Goal: Information Seeking & Learning: Find contact information

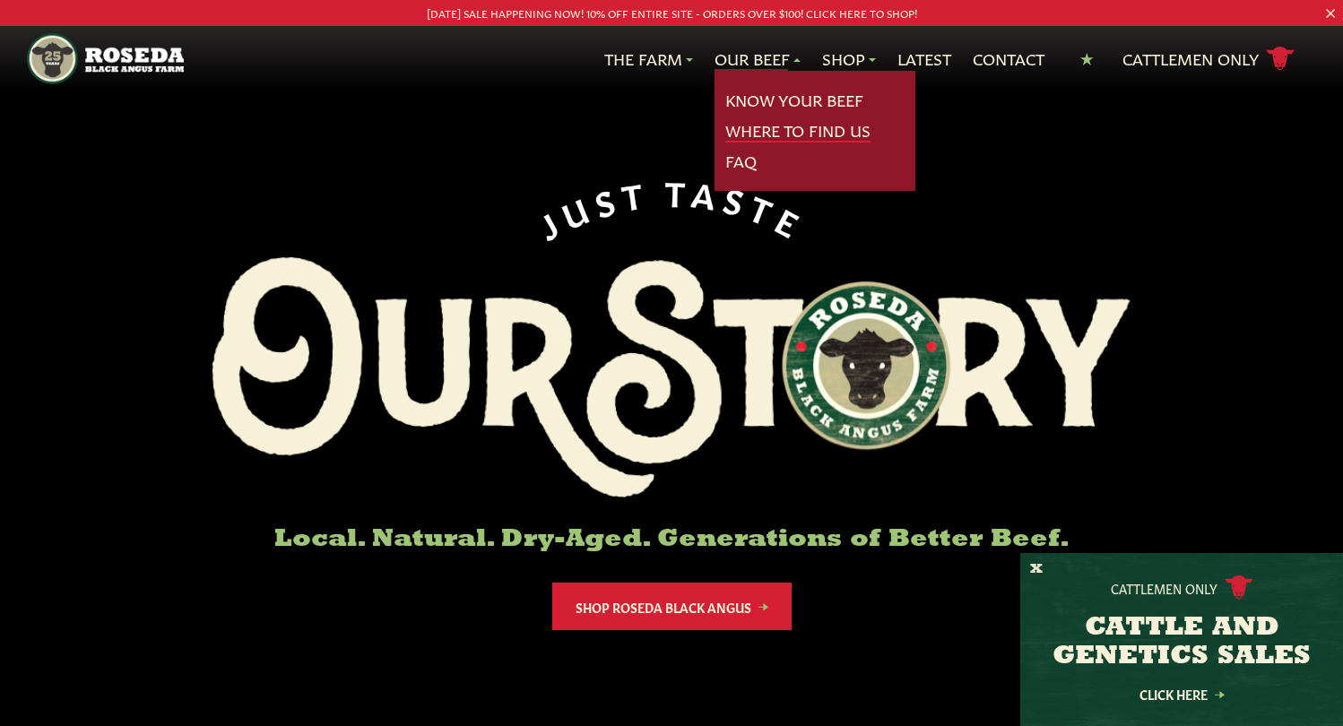
click at [769, 134] on link "Where To Find Us" at bounding box center [797, 130] width 145 height 23
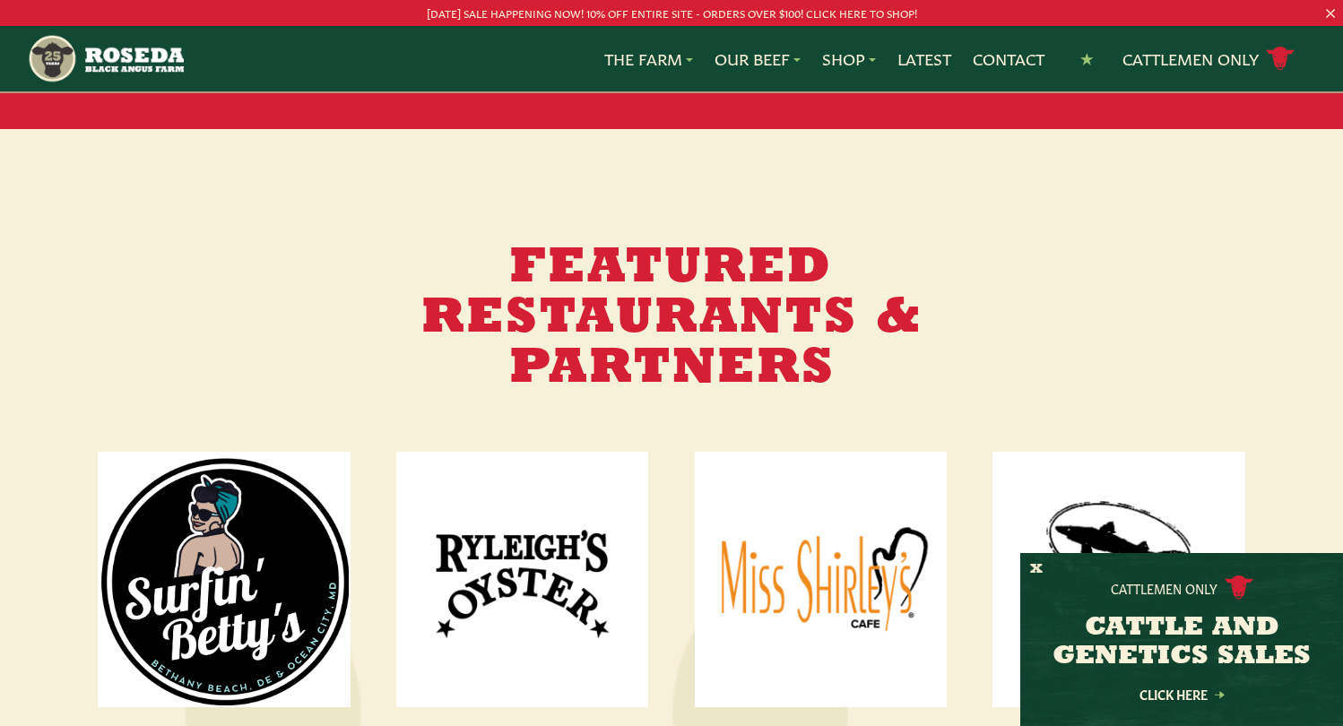
scroll to position [1972, 0]
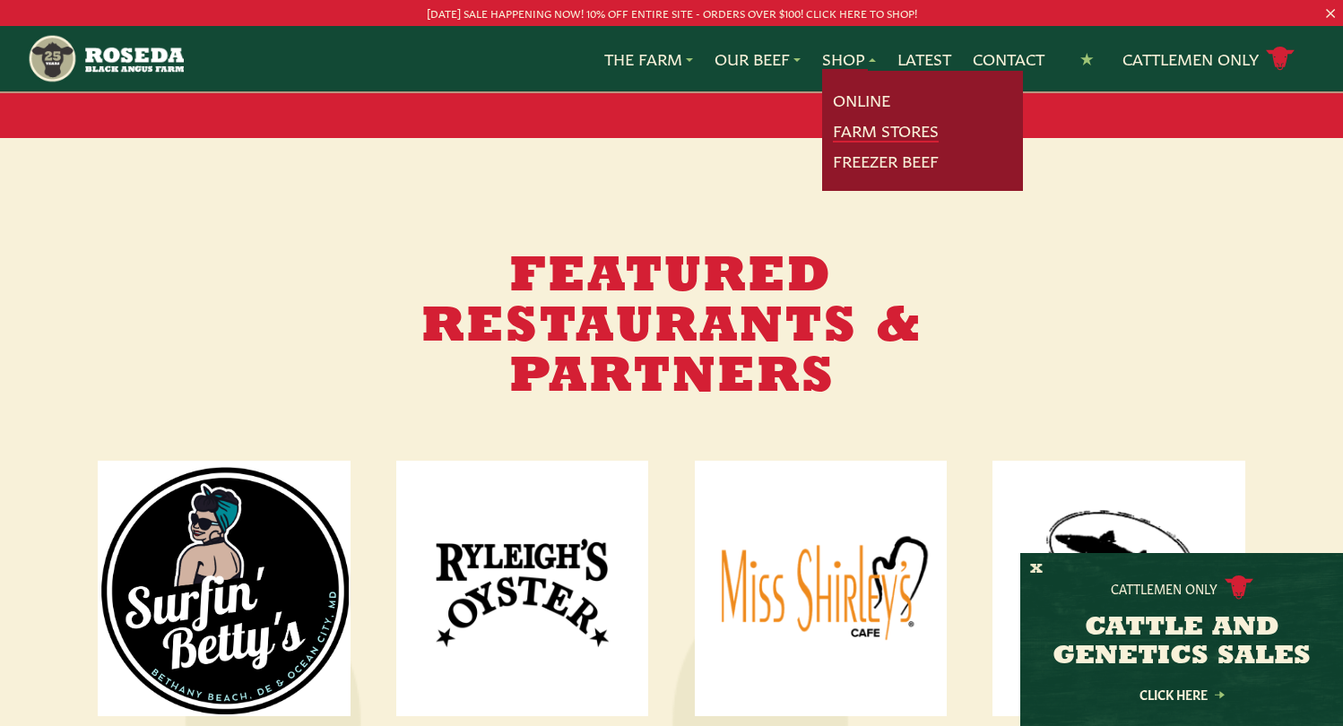
click at [852, 134] on link "Farm Stores" at bounding box center [886, 130] width 106 height 23
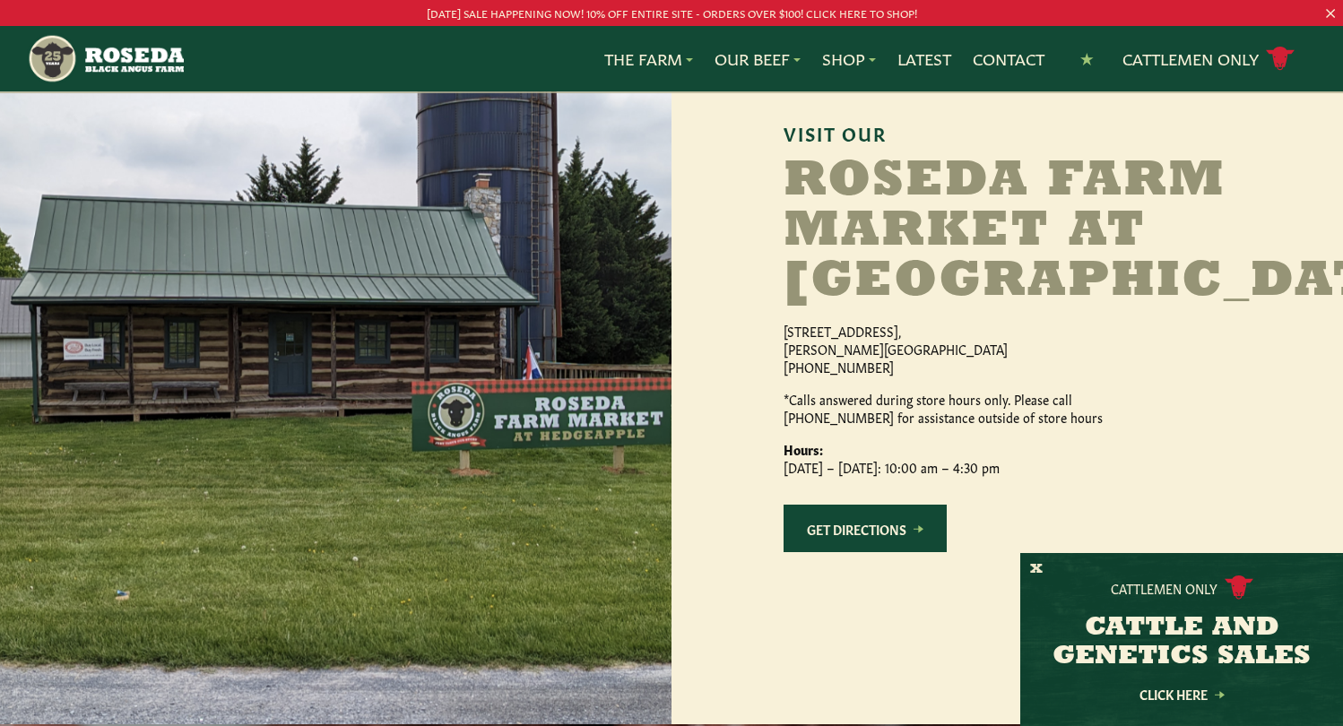
scroll to position [1703, 0]
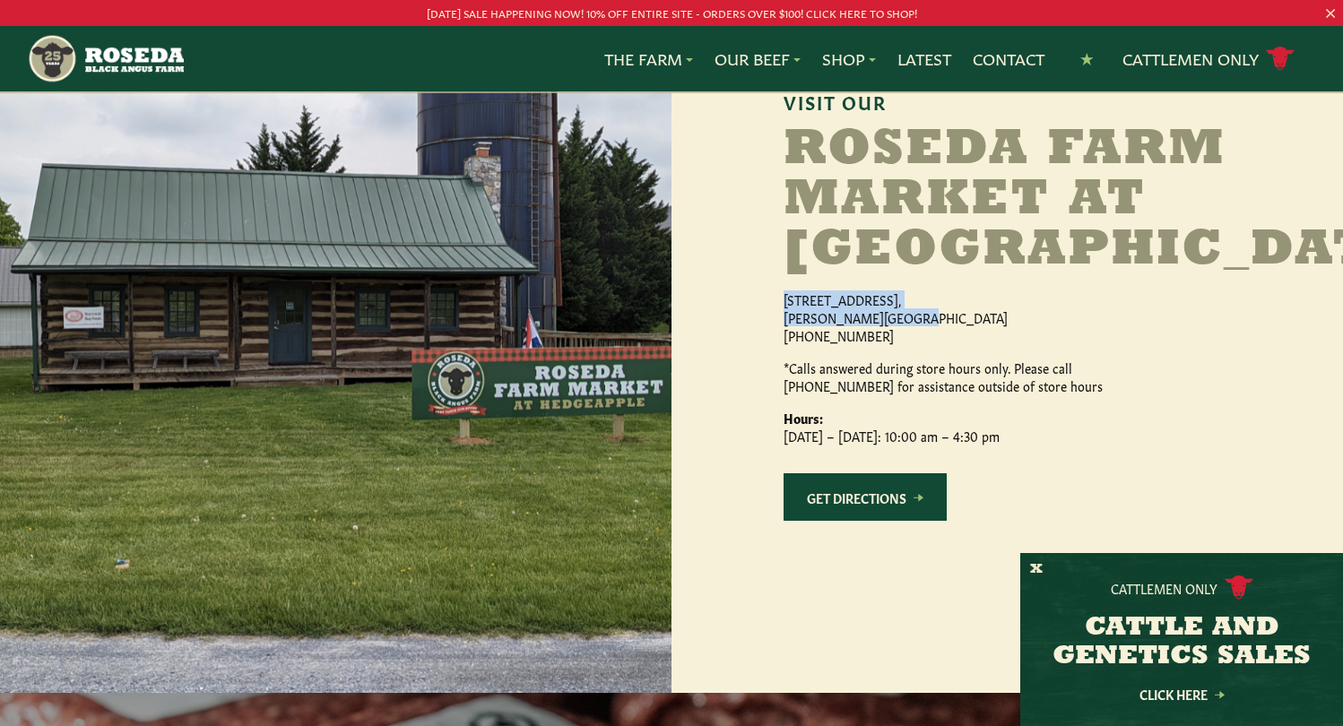
drag, startPoint x: 784, startPoint y: 348, endPoint x: 931, endPoint y: 373, distance: 150.0
click at [931, 344] on p "[STREET_ADDRESS][PERSON_NAME] [PHONE_NUMBER]" at bounding box center [972, 317] width 377 height 54
copy p "[STREET_ADDRESS][PERSON_NAME]"
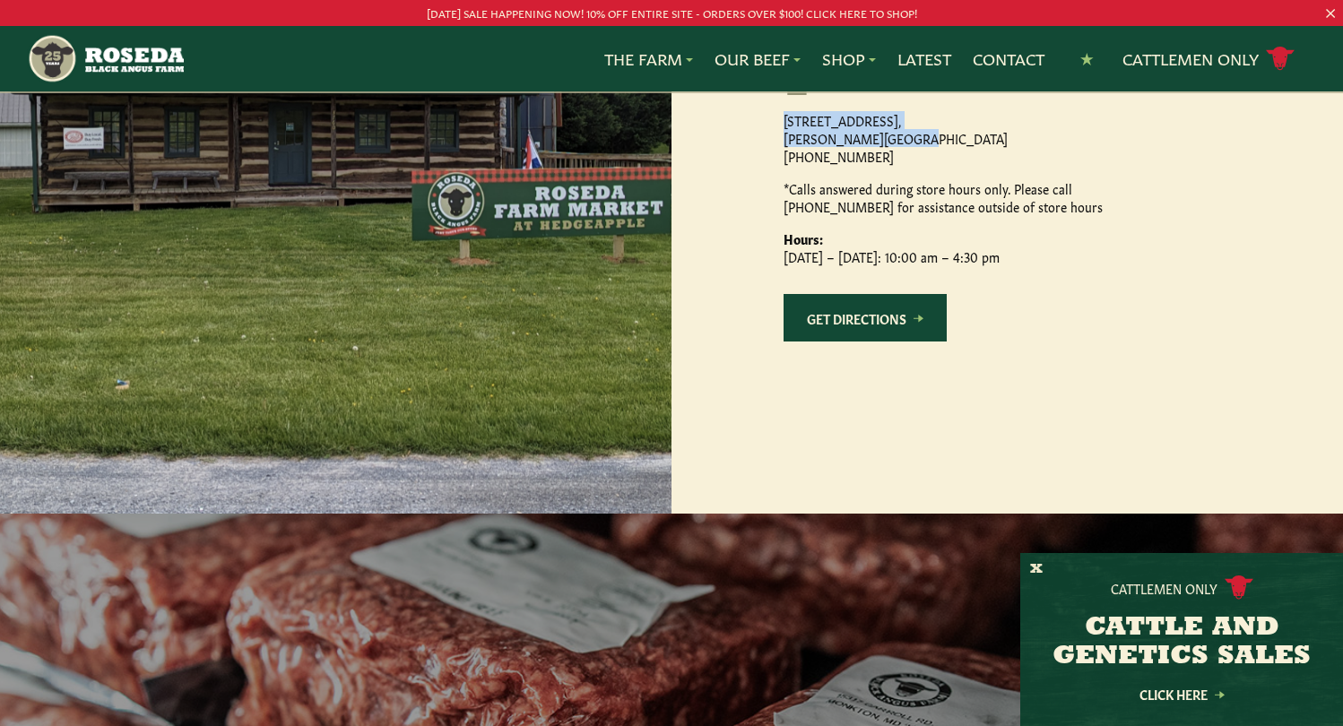
scroll to position [1793, 0]
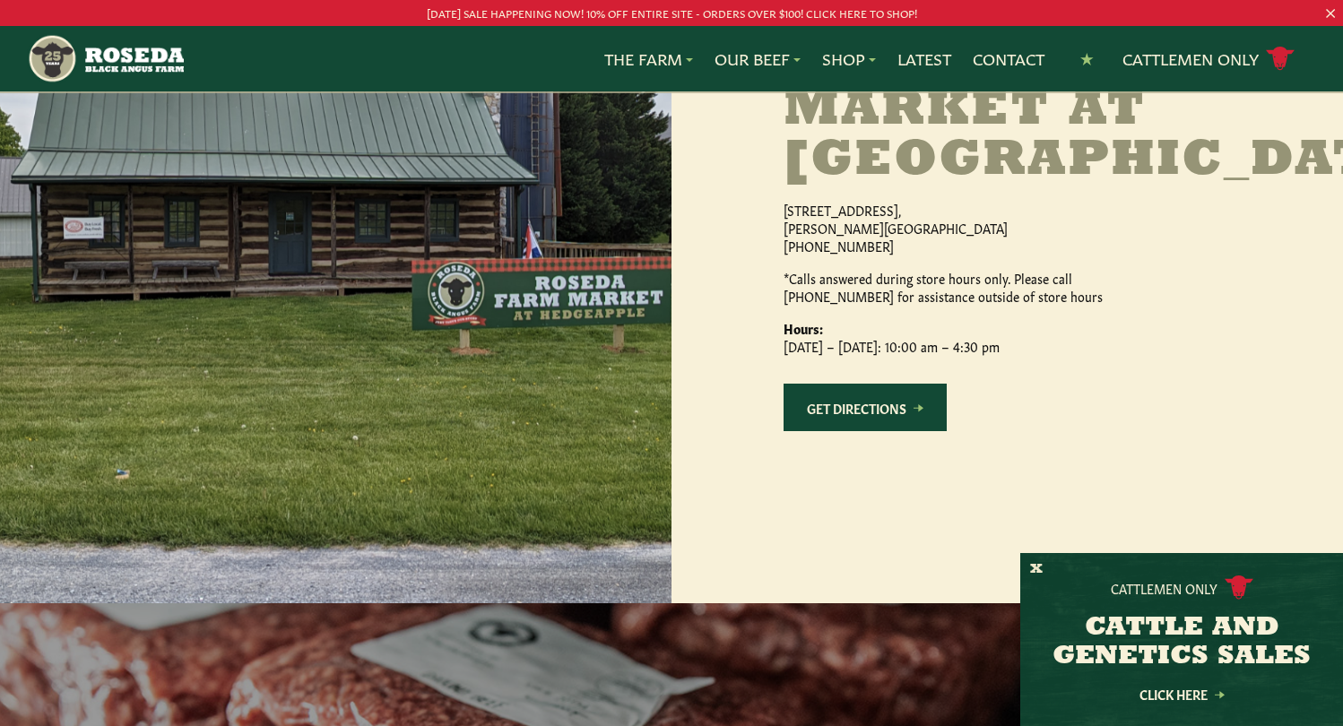
click at [1010, 305] on p "*Calls answered during store hours only. Please call [PHONE_NUMBER] for assista…" at bounding box center [972, 287] width 377 height 36
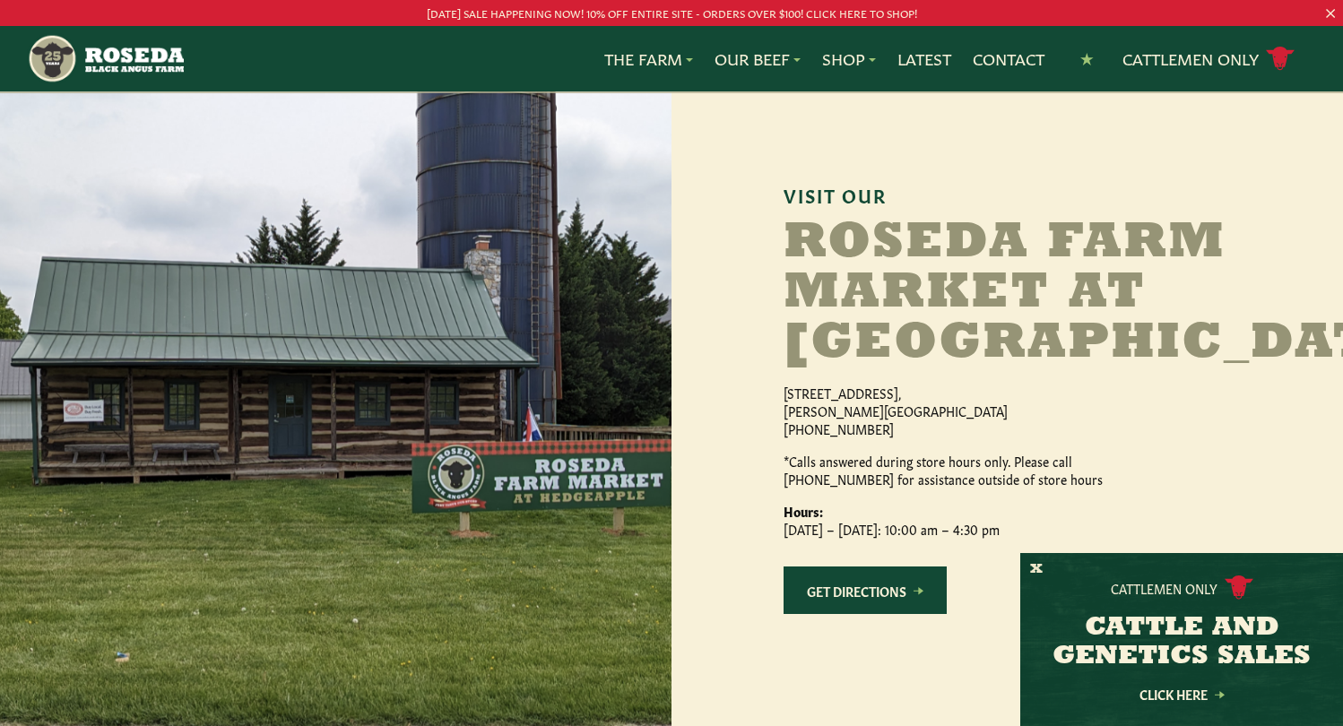
scroll to position [1614, 0]
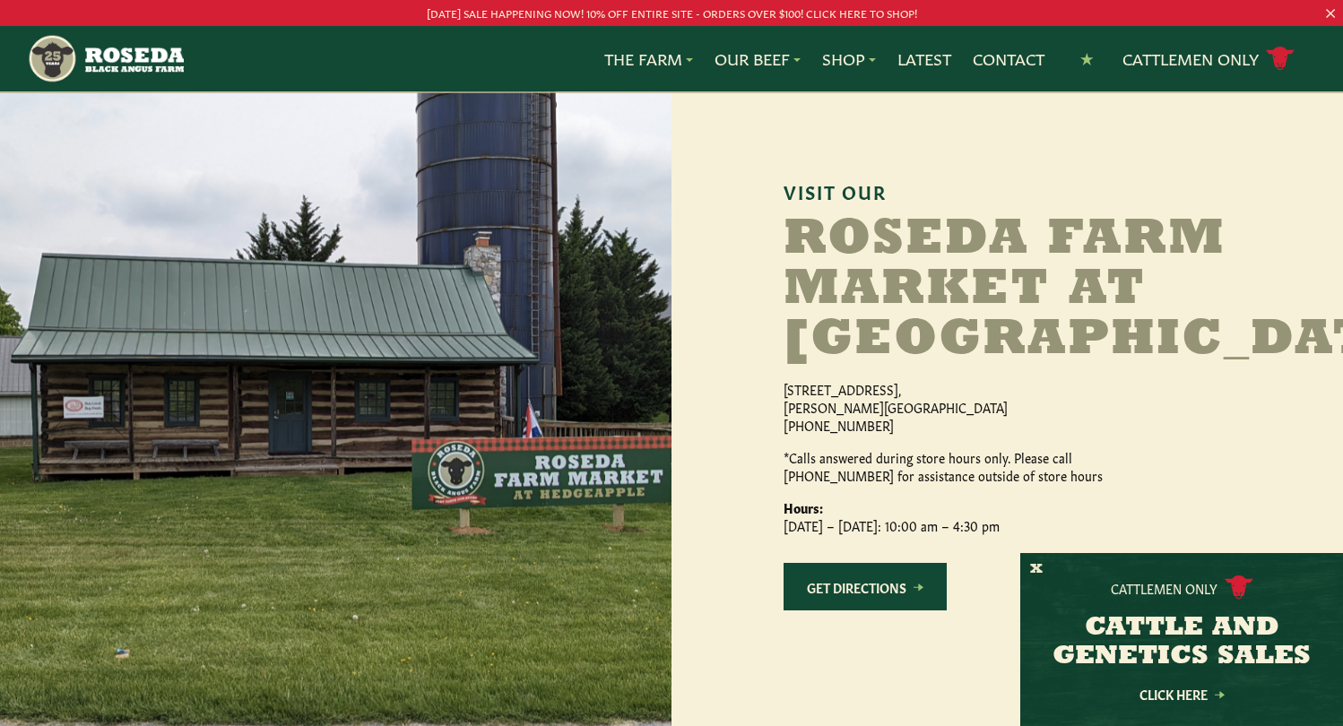
click at [1123, 221] on div "Visit Our [GEOGRAPHIC_DATA] at [GEOGRAPHIC_DATA] [STREET_ADDRESS][PERSON_NAME] …" at bounding box center [1006, 410] width 671 height 745
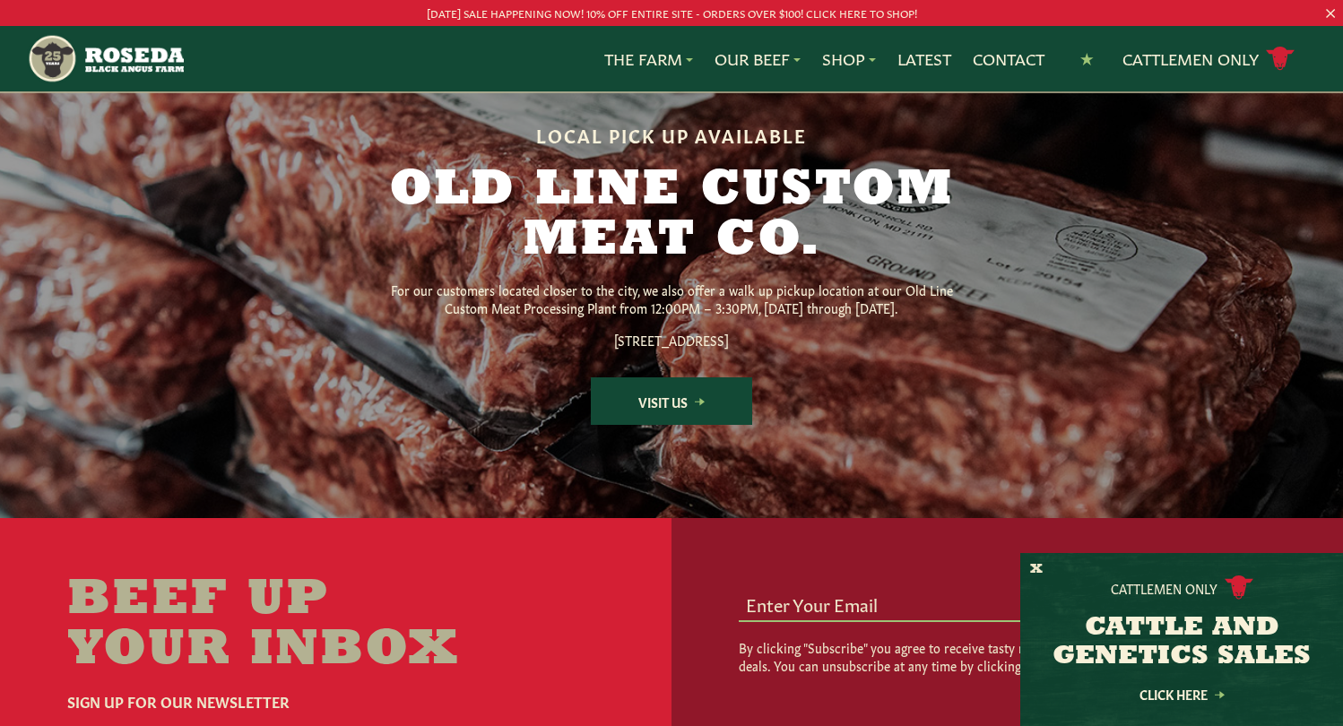
scroll to position [2331, 0]
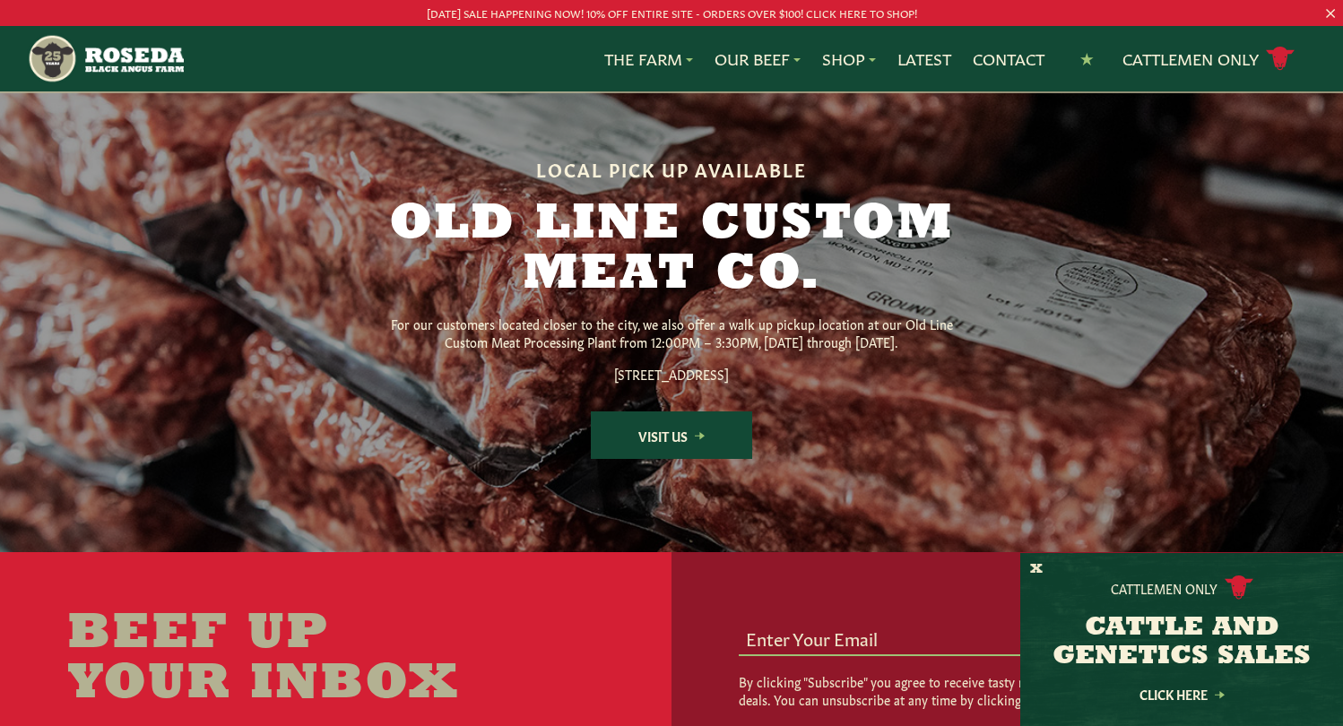
drag, startPoint x: 566, startPoint y: 427, endPoint x: 769, endPoint y: 424, distance: 203.5
click at [769, 383] on p "[STREET_ADDRESS]" at bounding box center [672, 374] width 574 height 18
drag, startPoint x: 558, startPoint y: 421, endPoint x: 812, endPoint y: 433, distance: 254.0
click at [812, 383] on p "[STREET_ADDRESS]" at bounding box center [672, 374] width 574 height 18
copy p "[STREET_ADDRESS]"
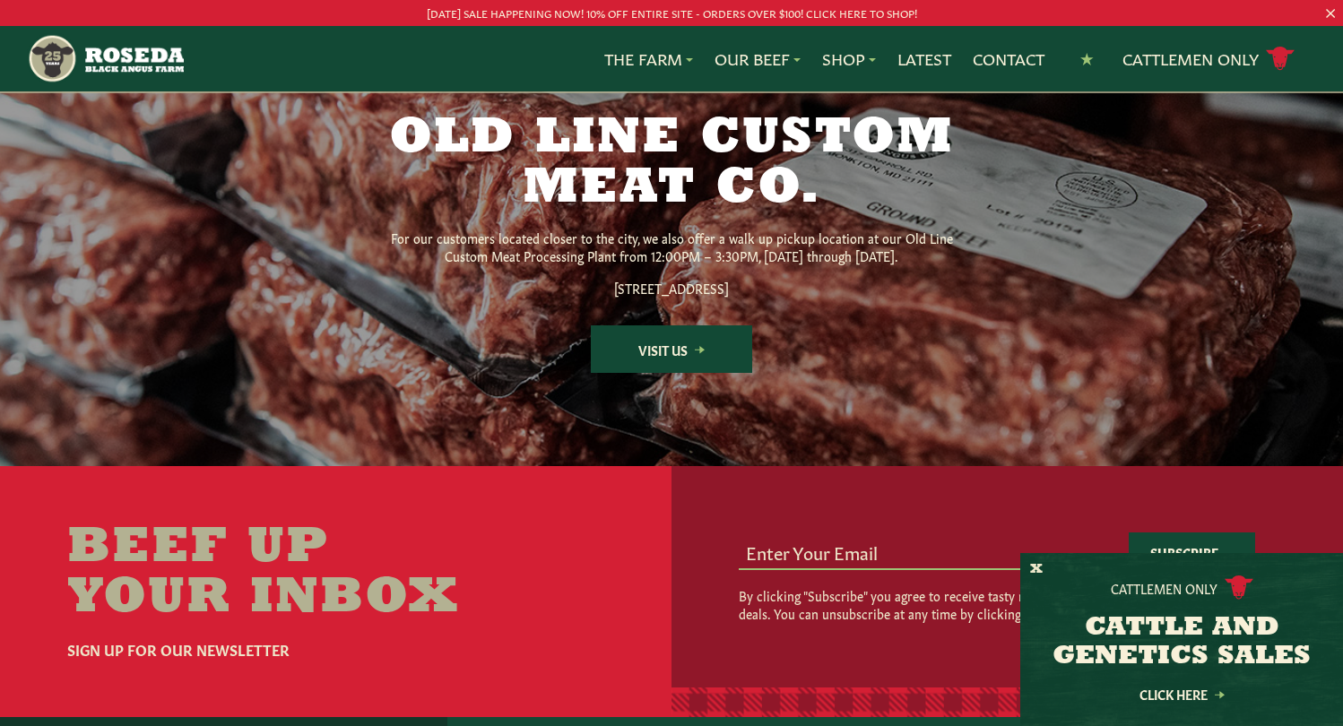
scroll to position [2689, 0]
